Goal: Information Seeking & Learning: Learn about a topic

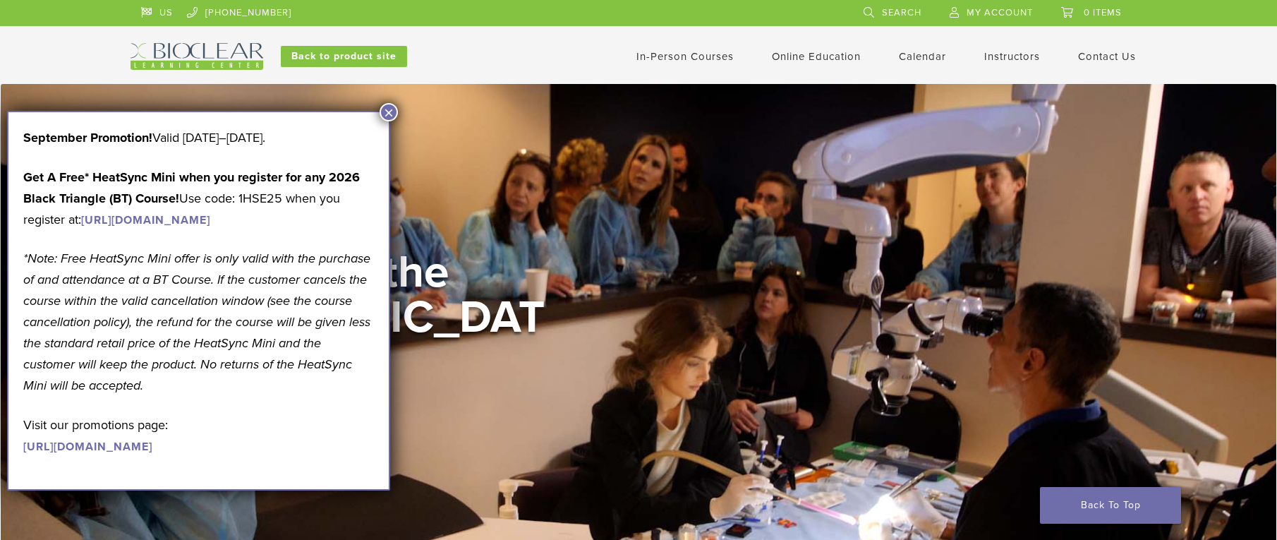
click at [386, 108] on button "×" at bounding box center [389, 112] width 18 height 18
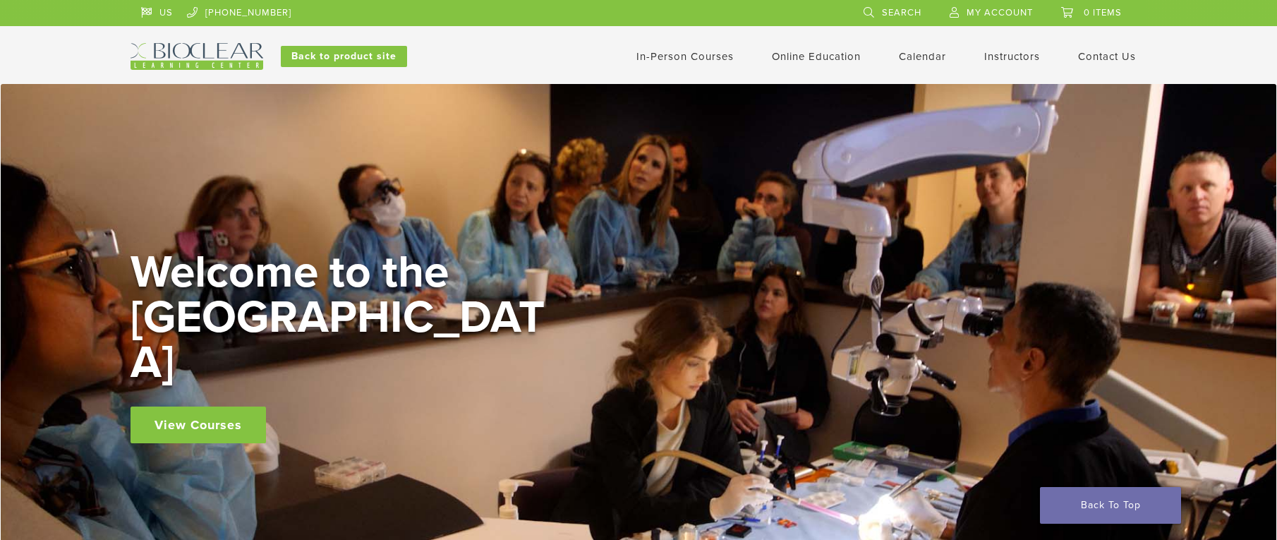
click at [696, 56] on link "In-Person Courses" at bounding box center [684, 56] width 97 height 13
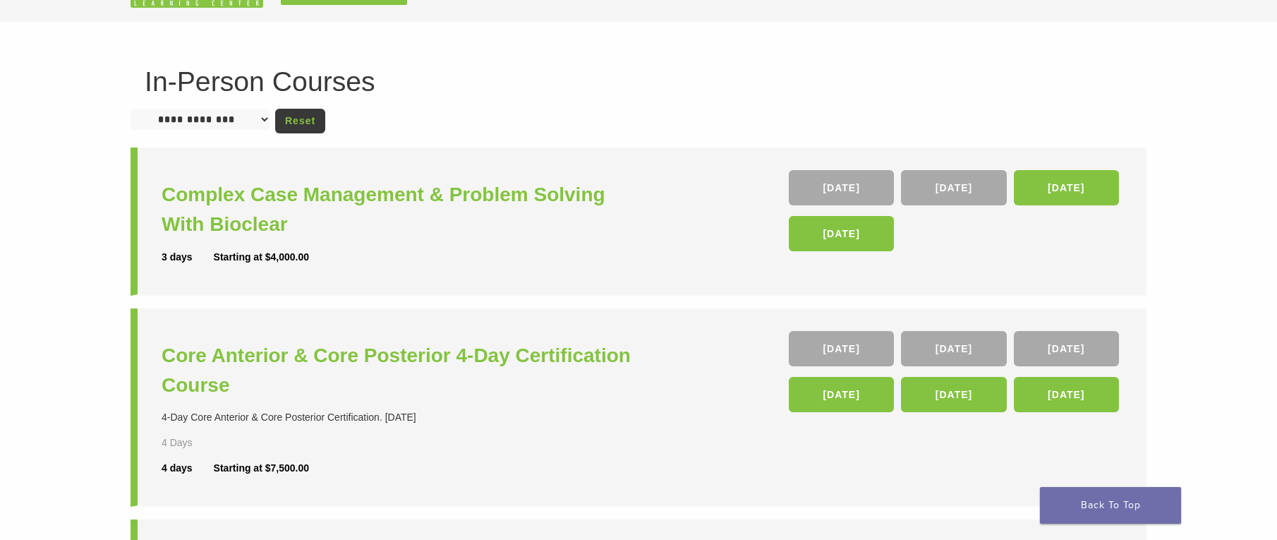
scroll to position [141, 0]
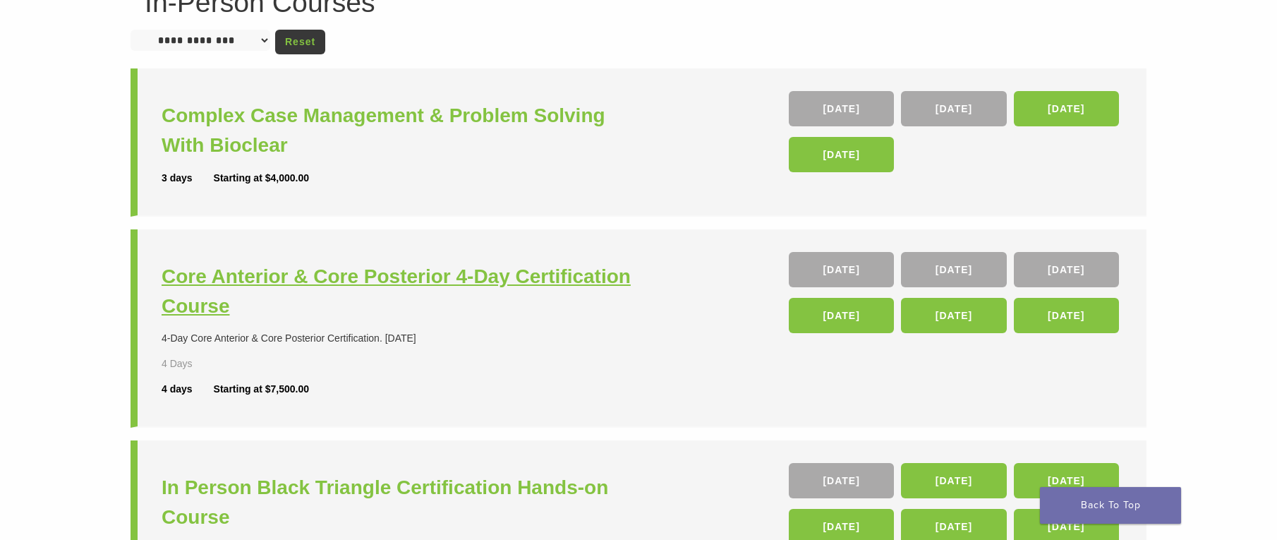
click at [285, 273] on h3 "Core Anterior & Core Posterior 4-Day Certification Course" at bounding box center [402, 291] width 481 height 59
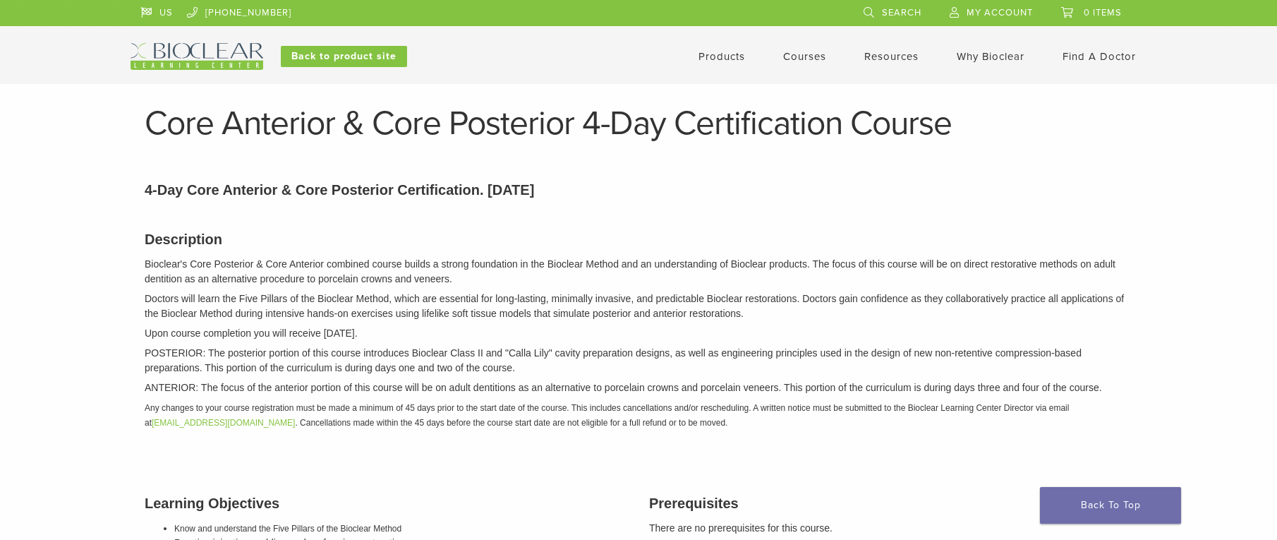
click at [730, 56] on link "Products" at bounding box center [722, 56] width 47 height 13
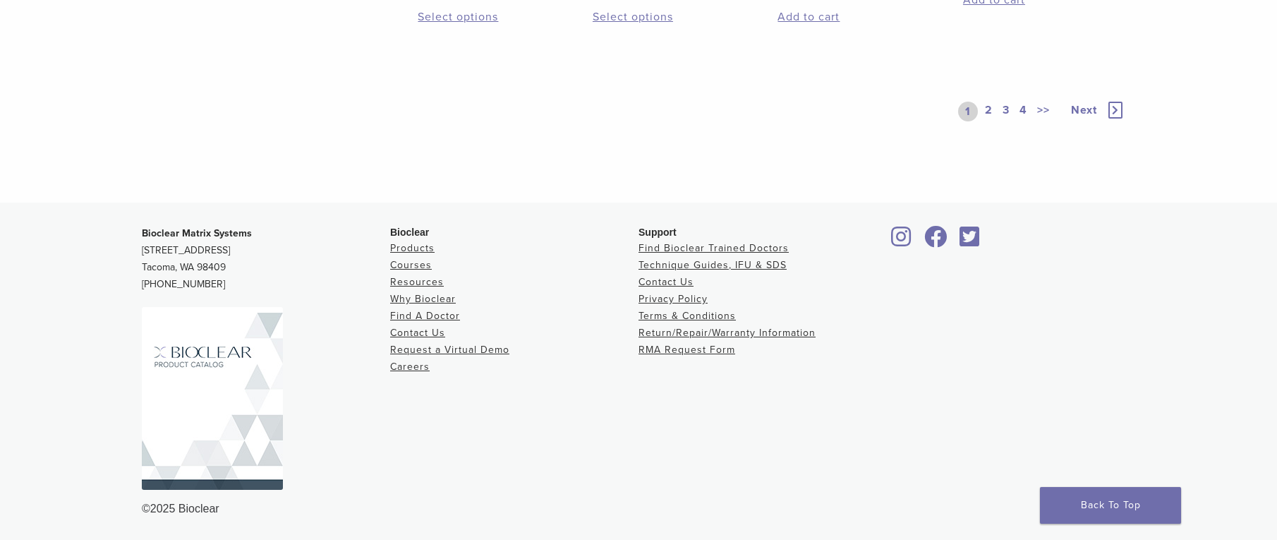
scroll to position [1200, 0]
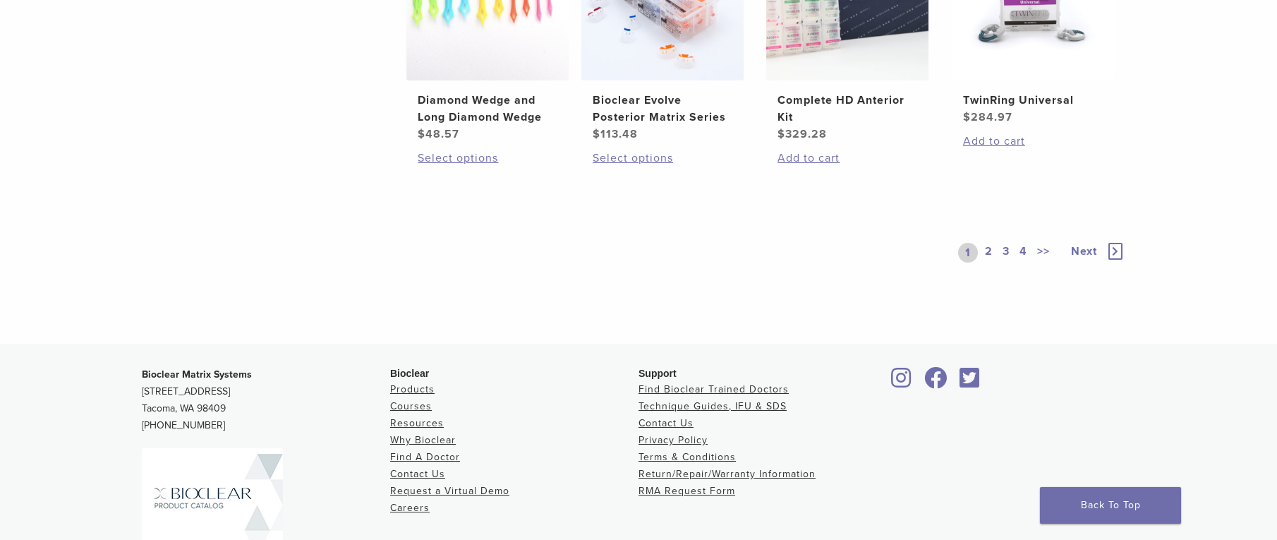
click at [990, 248] on link "2" at bounding box center [988, 253] width 13 height 20
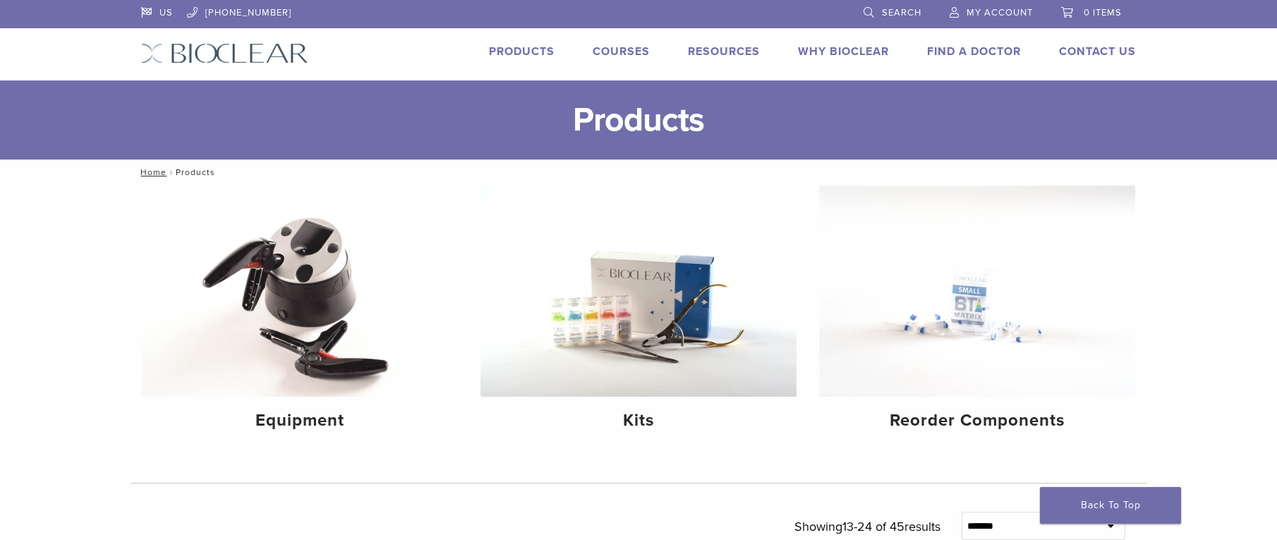
click at [516, 51] on link "Products" at bounding box center [522, 51] width 66 height 14
click at [612, 53] on link "Courses" at bounding box center [621, 51] width 57 height 14
